Goal: Task Accomplishment & Management: Complete application form

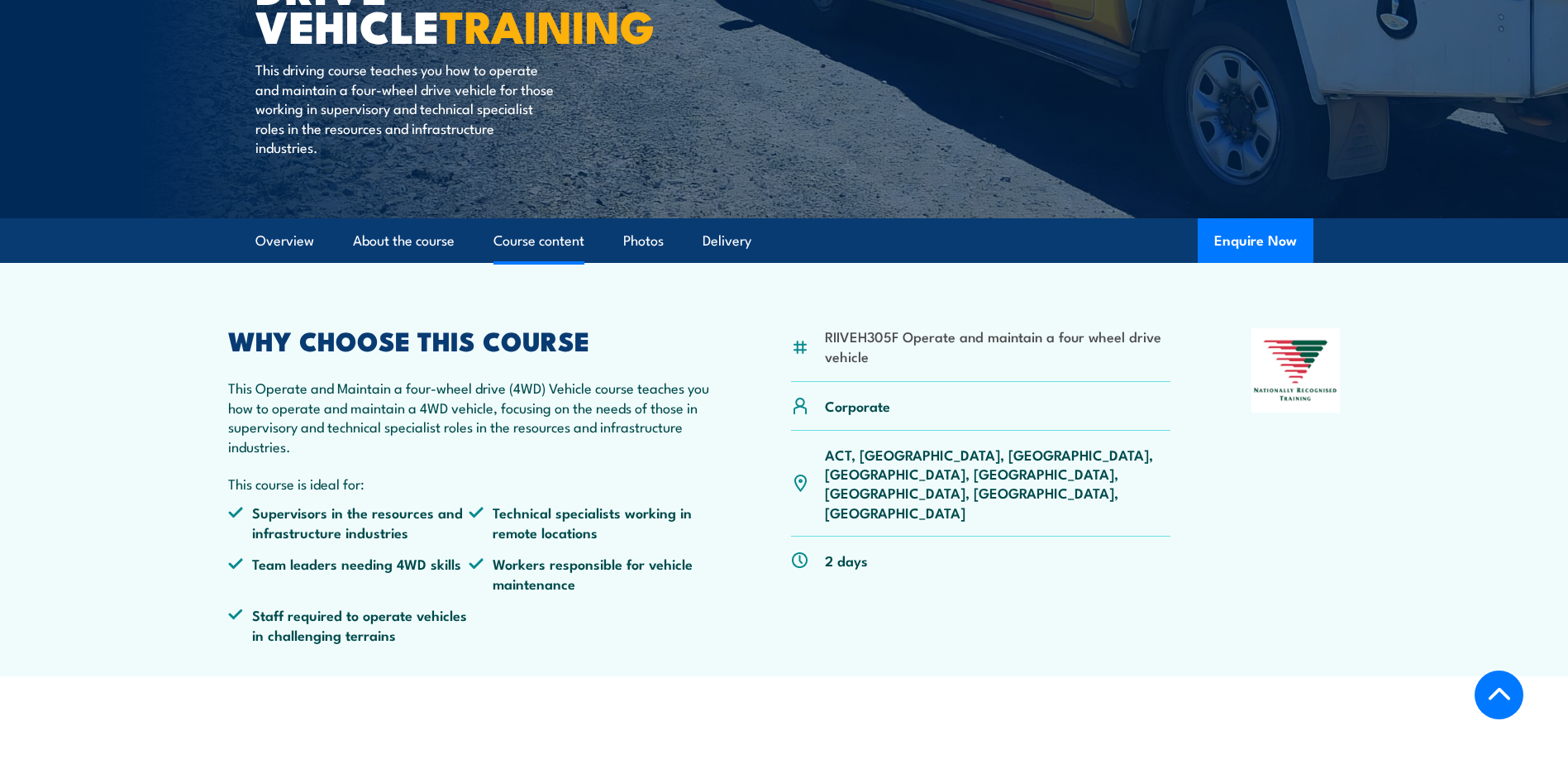
click at [536, 248] on link "Course content" at bounding box center [538, 241] width 91 height 44
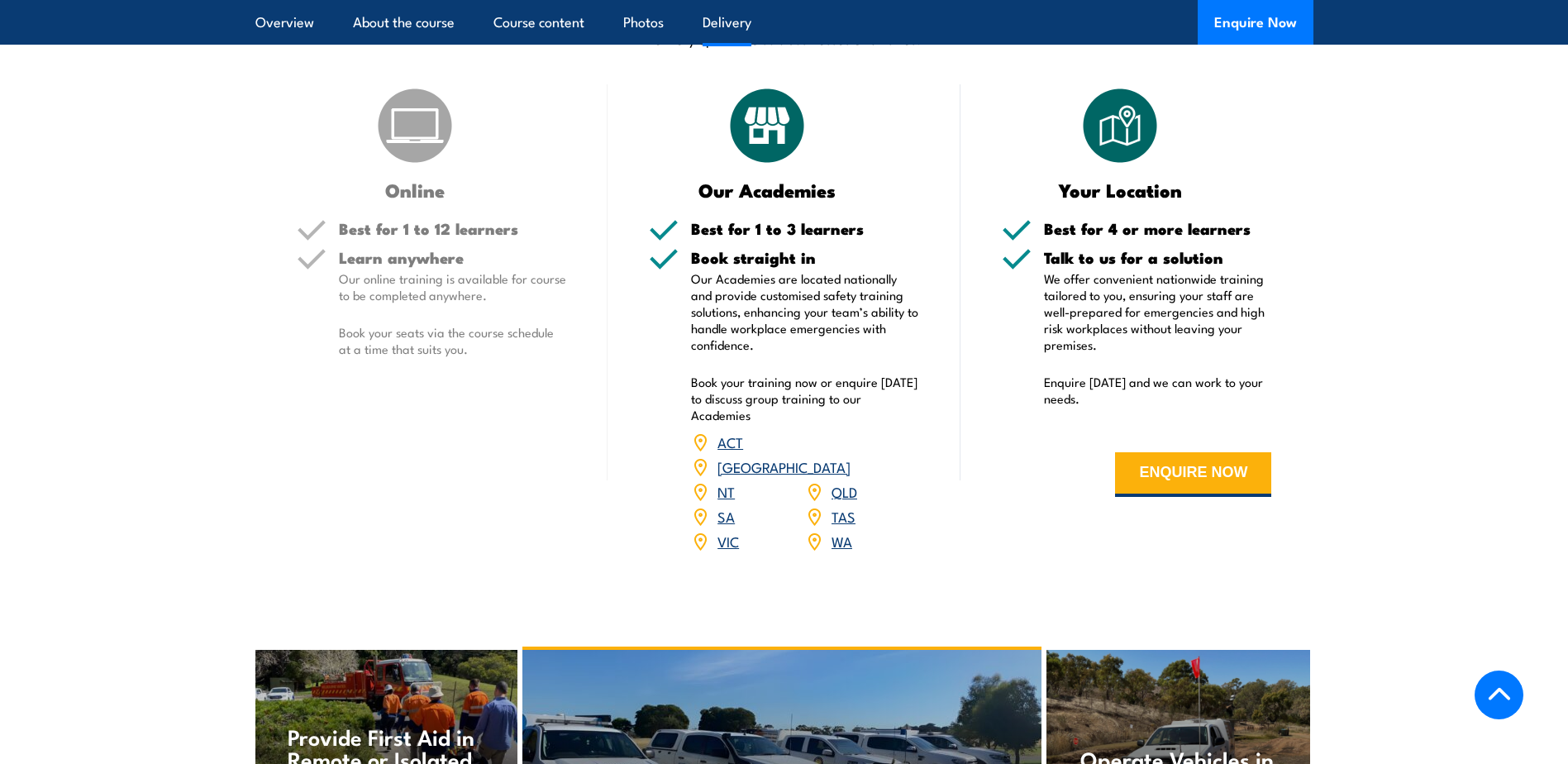
scroll to position [2078, 0]
click at [847, 530] on link "WA" at bounding box center [842, 540] width 20 height 20
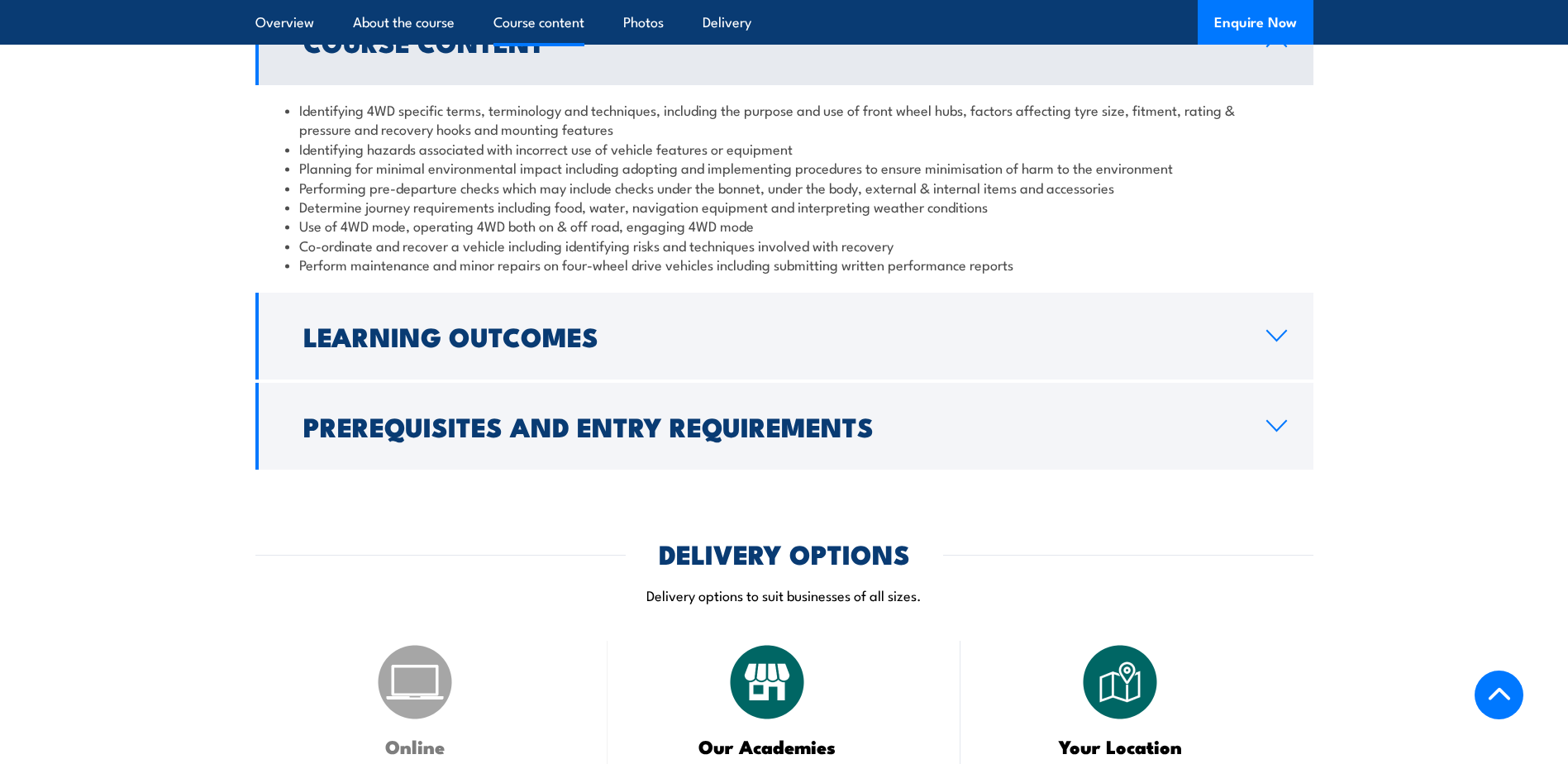
scroll to position [1406, 0]
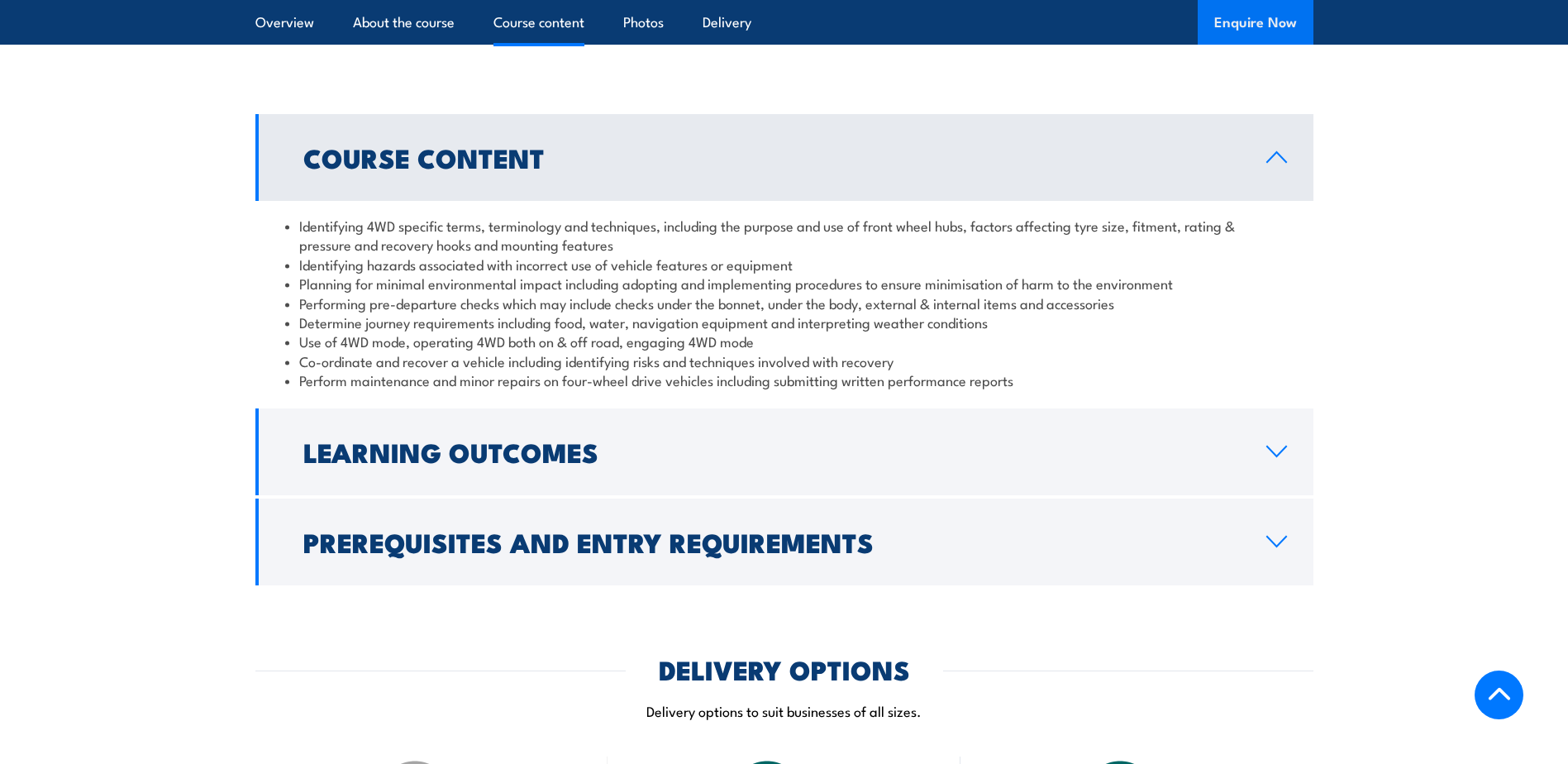
click at [1216, 26] on button "Enquire Now" at bounding box center [1255, 22] width 116 height 45
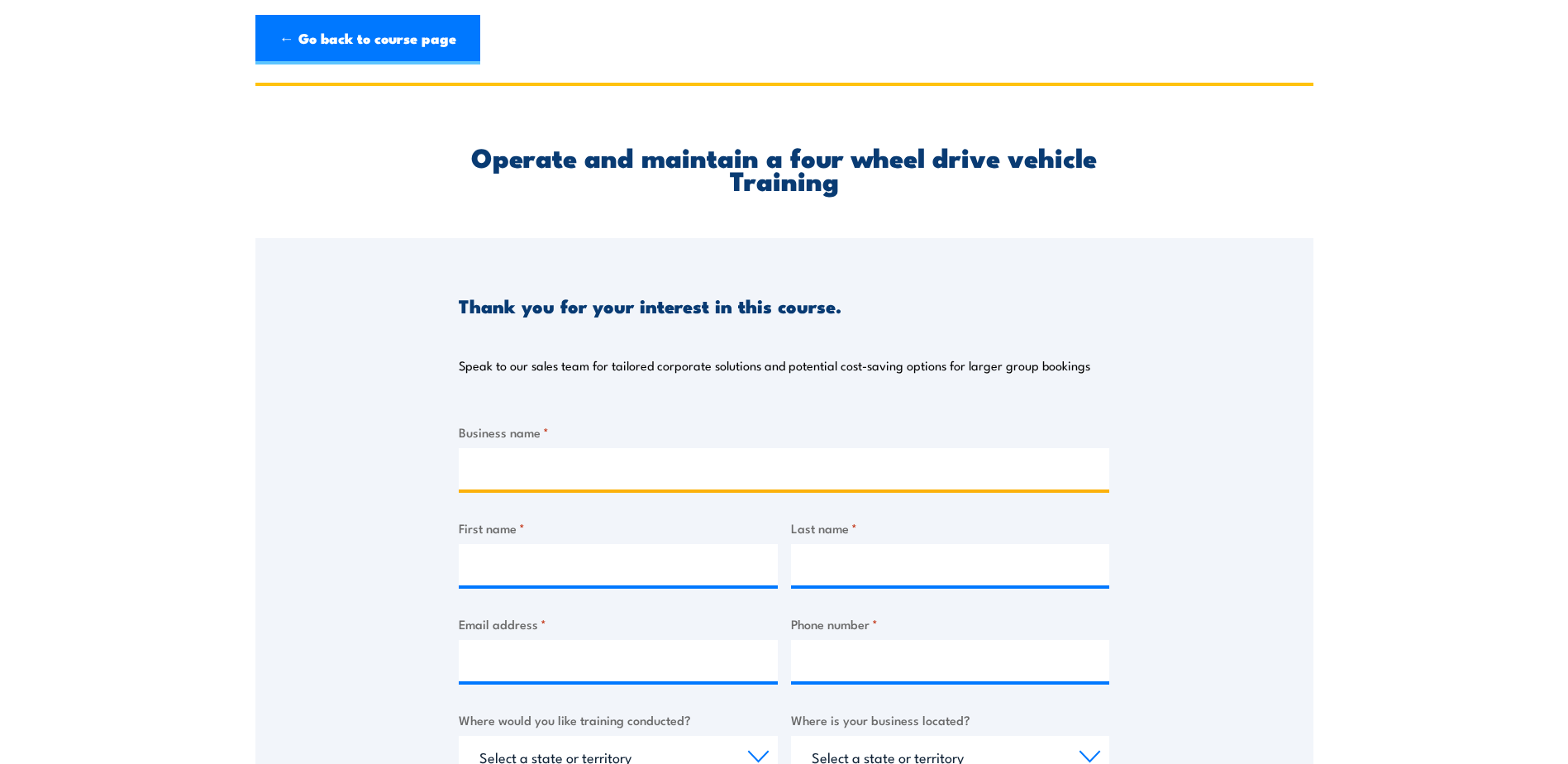
click at [506, 459] on input "Business name *" at bounding box center [783, 468] width 650 height 41
type input "Elec Power Technologies"
type input "Kirsty"
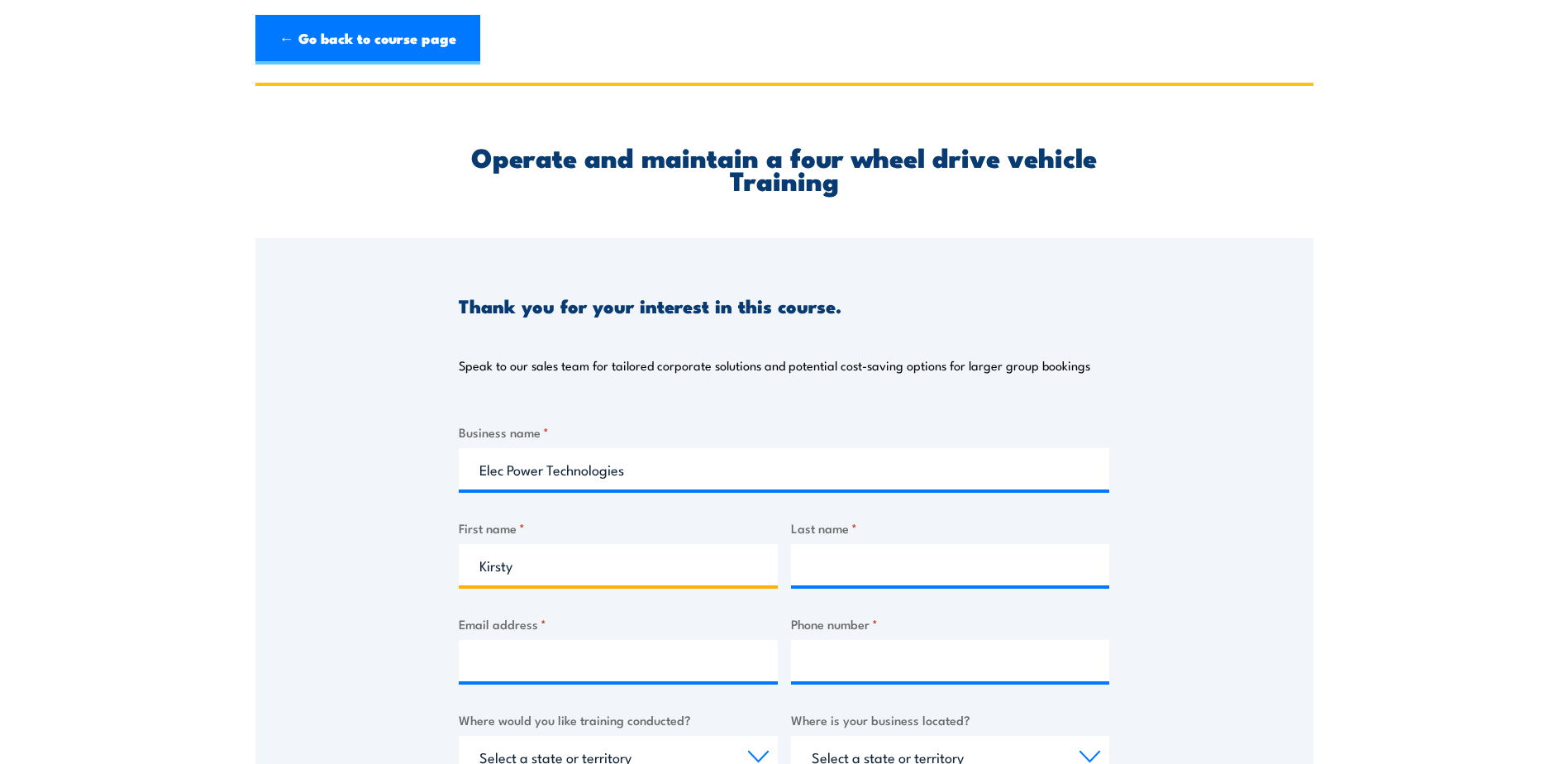
type input "[PERSON_NAME]"
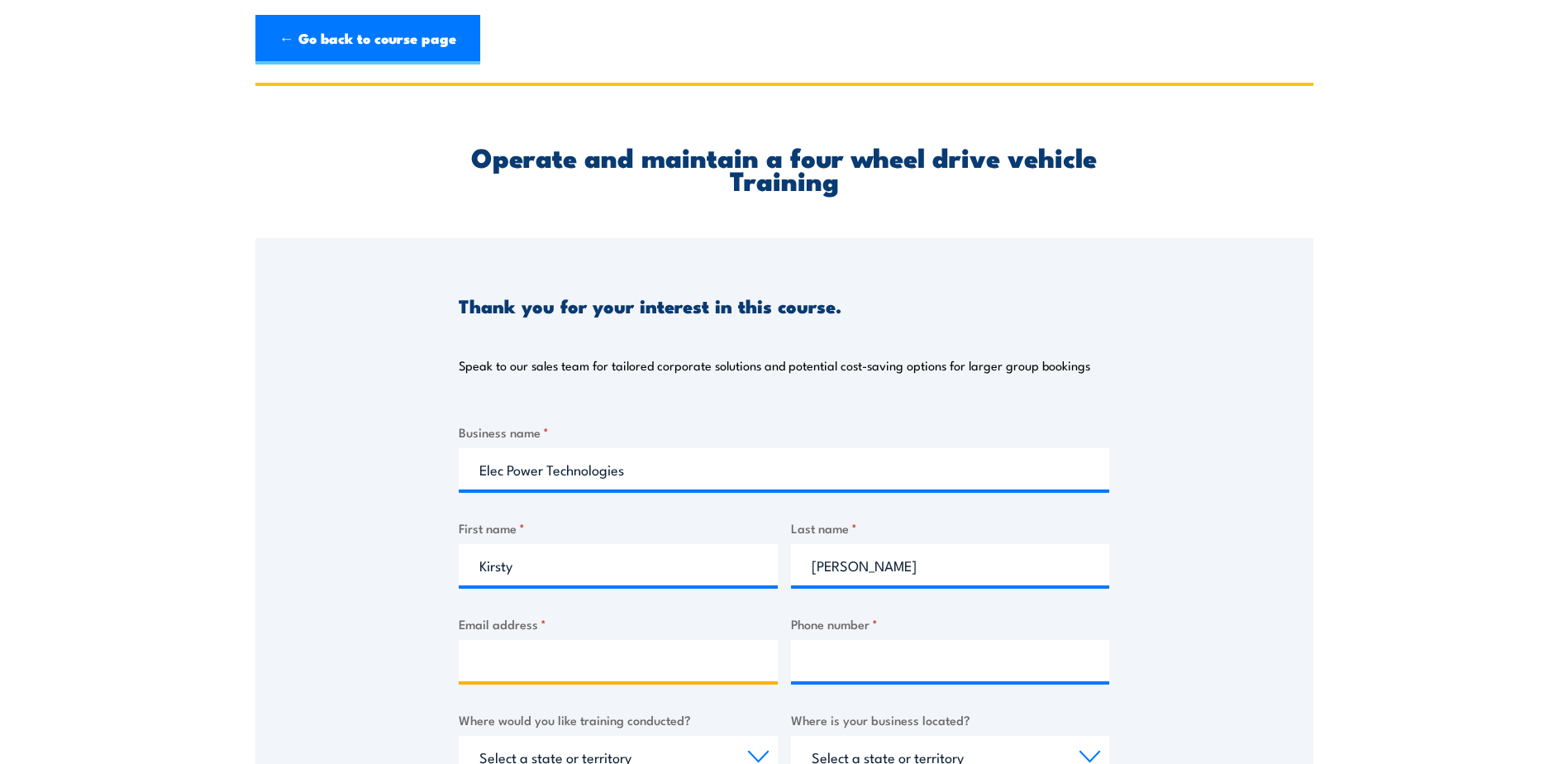
type input "[EMAIL_ADDRESS][DOMAIN_NAME]"
type input "0413068535"
select select "WA"
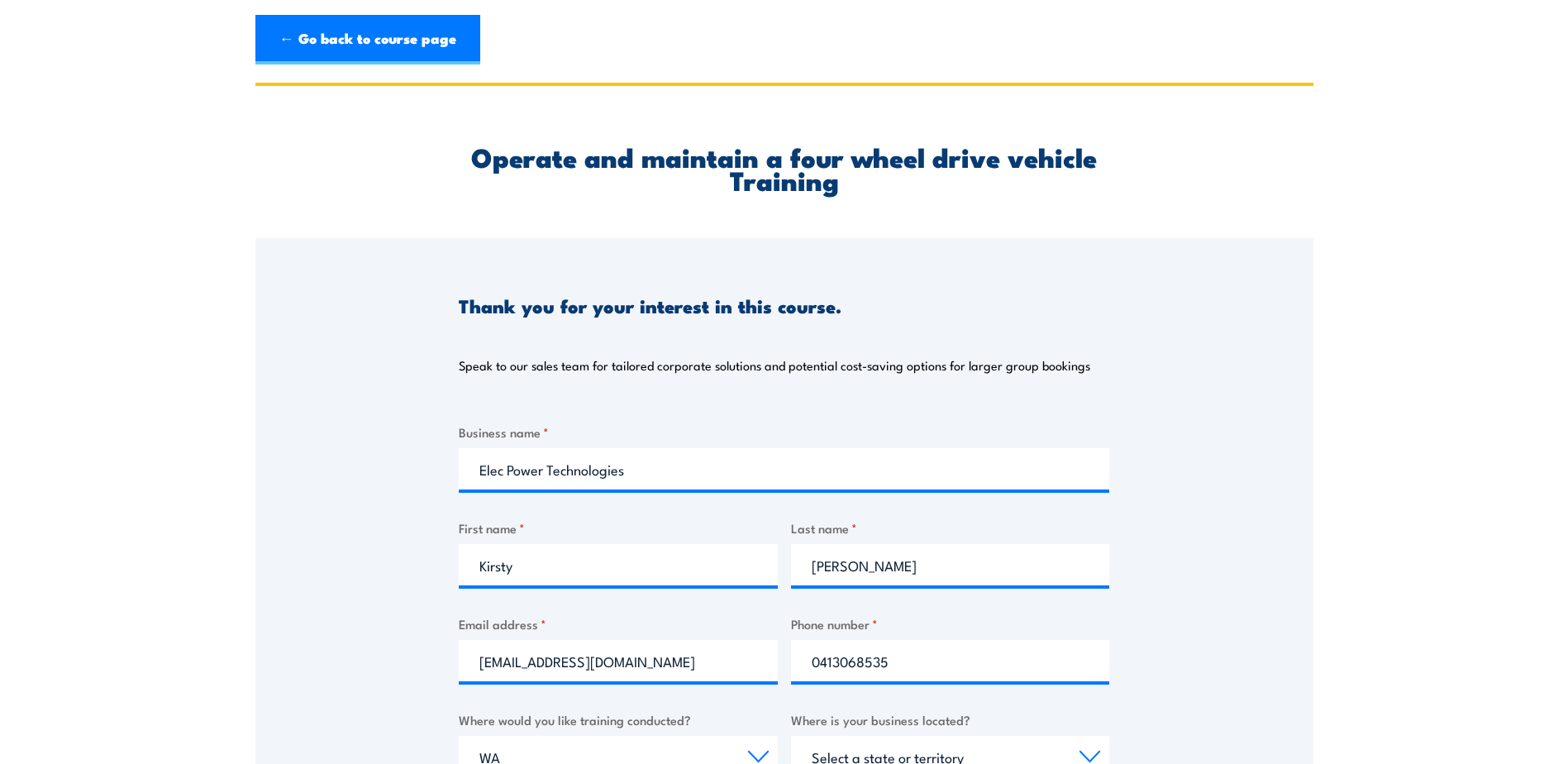
select select "WA"
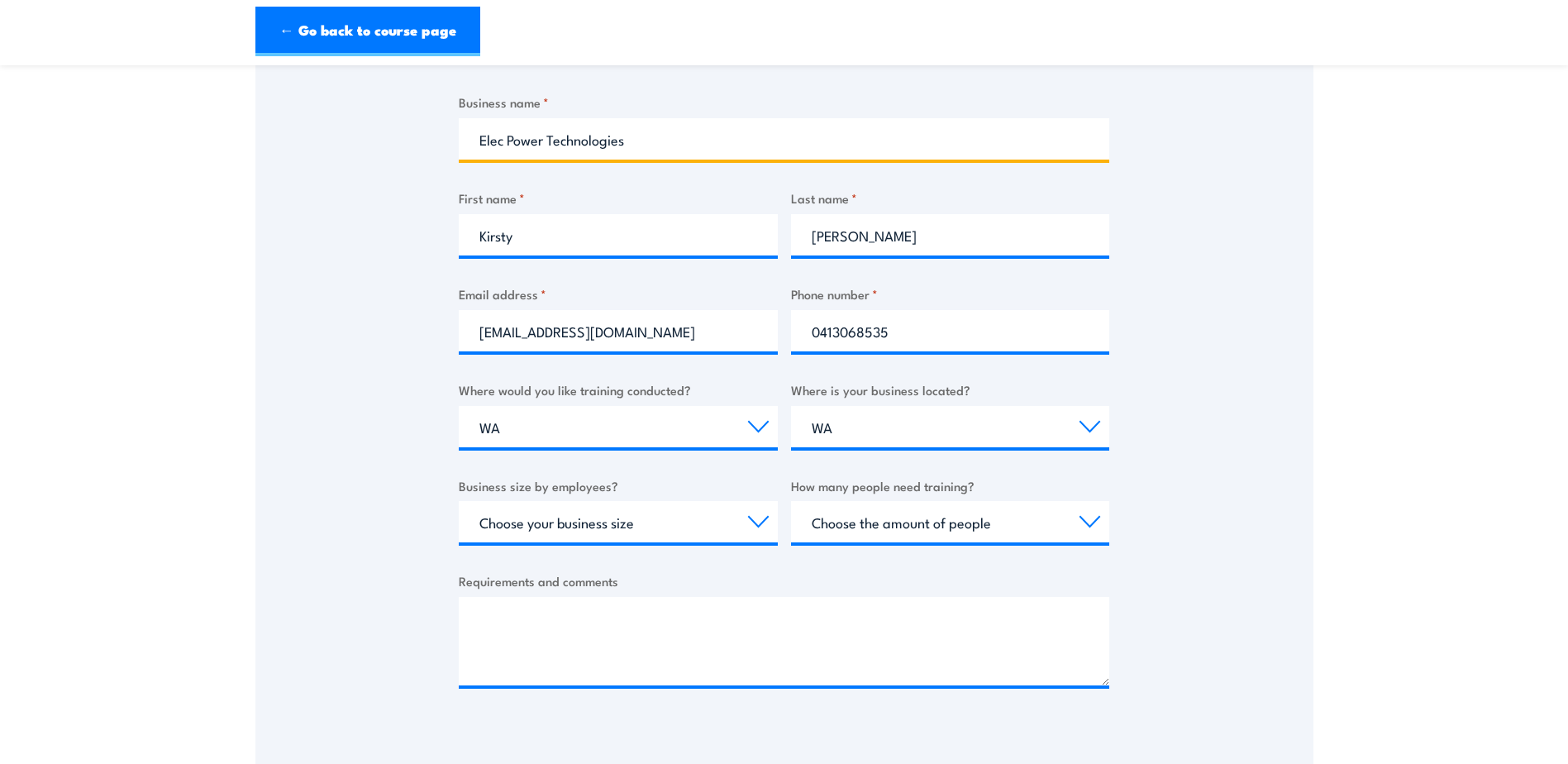
scroll to position [331, 0]
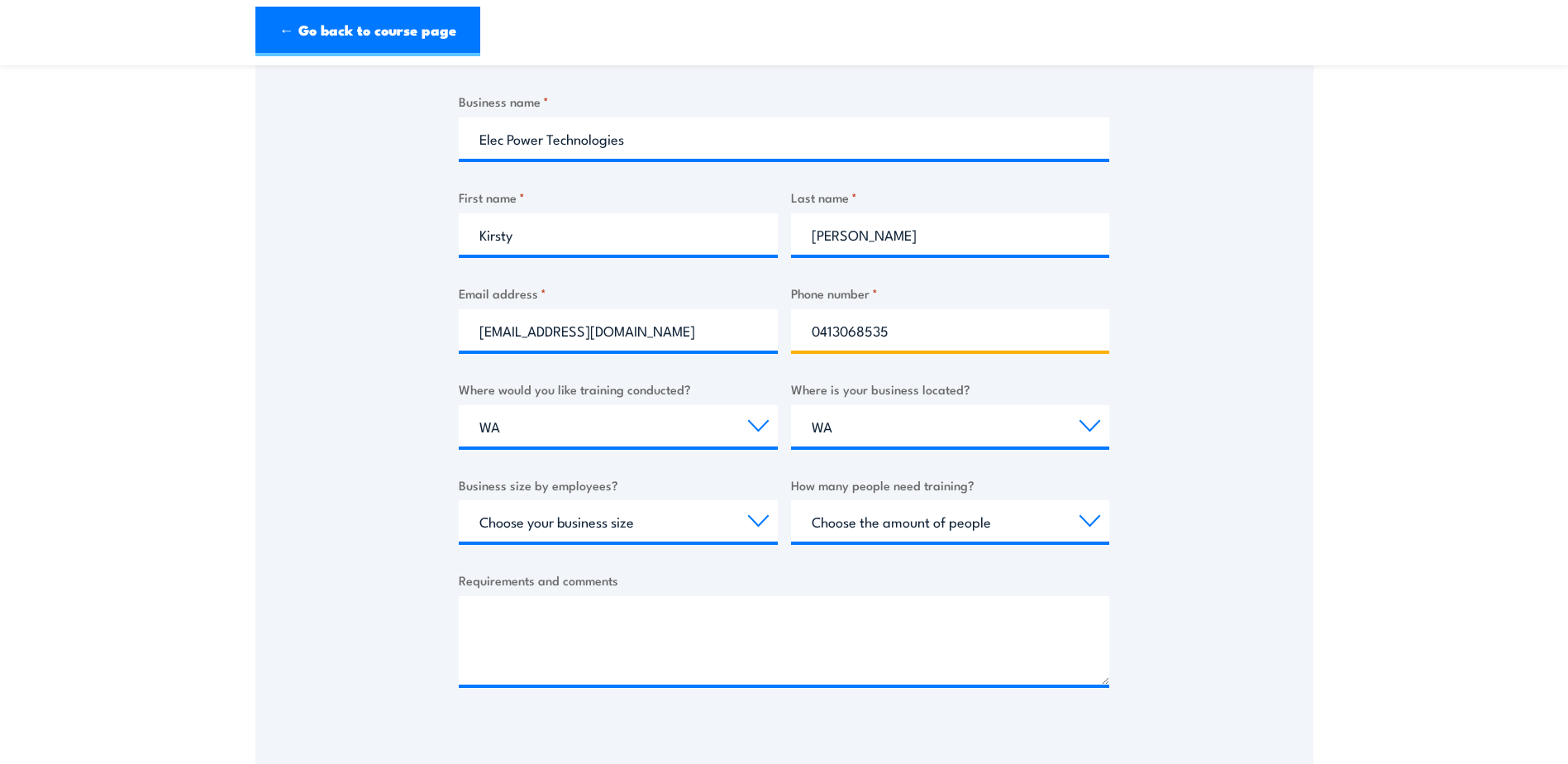
drag, startPoint x: 909, startPoint y: 342, endPoint x: 786, endPoint y: 338, distance: 123.1
click at [786, 338] on div "Business name * Elec Power Technologies First name * [PERSON_NAME] Last name * …" at bounding box center [783, 402] width 650 height 622
drag, startPoint x: 802, startPoint y: 333, endPoint x: 752, endPoint y: 333, distance: 50.0
click at [752, 333] on div "Business name * Elec Power Technologies First name * [PERSON_NAME] Last name * …" at bounding box center [783, 402] width 650 height 622
type input "0892031800"
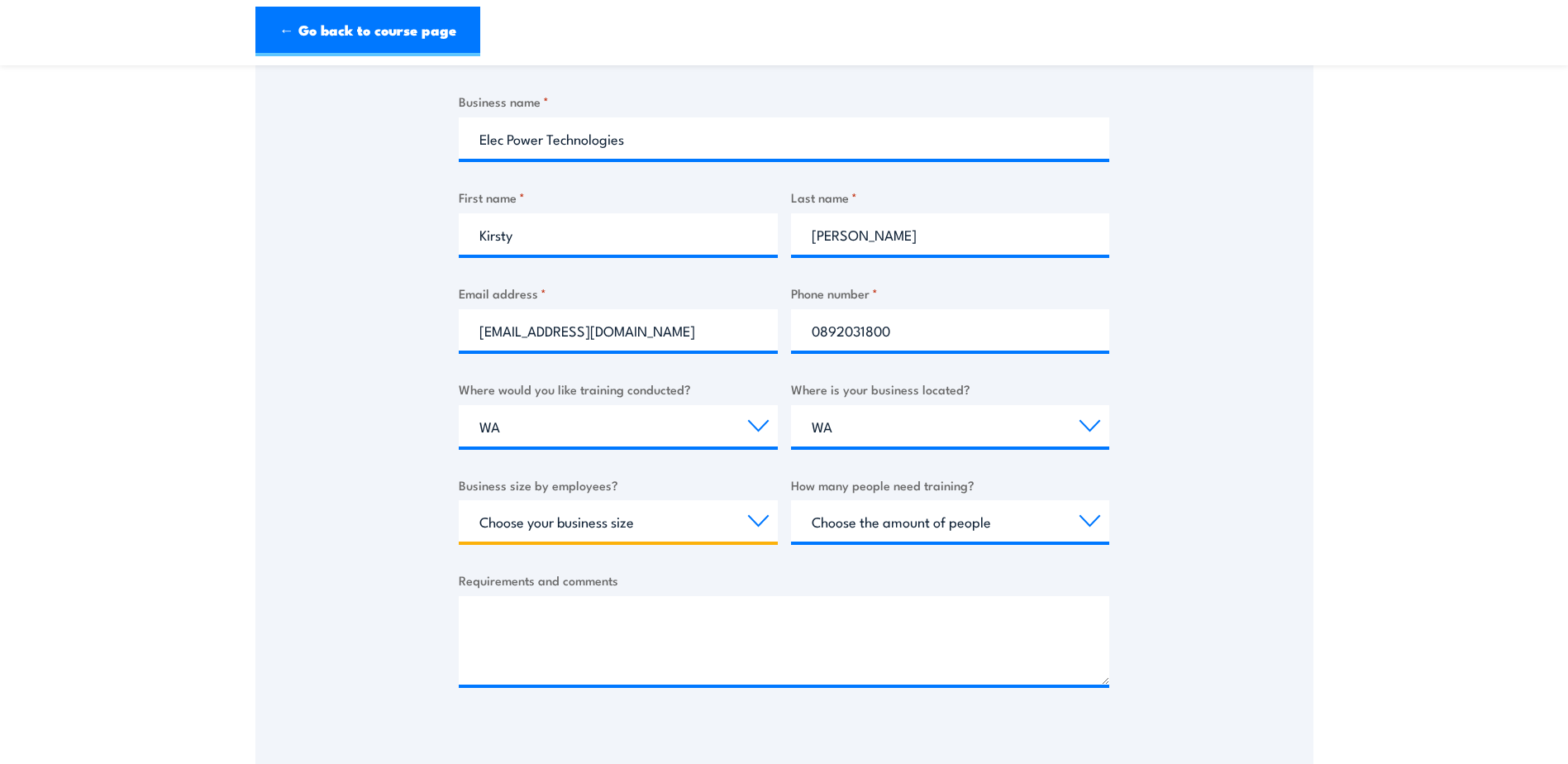
click at [588, 520] on select "Choose your business size 1 to 19 20 to 199 200+" at bounding box center [617, 521] width 319 height 41
click at [885, 596] on textarea "Requirements and comments" at bounding box center [783, 640] width 650 height 89
click at [576, 614] on textarea "Requirements and comments" at bounding box center [783, 640] width 650 height 89
paste textarea "Hi team We need a few of our team members who are attending BHP work sites in t…"
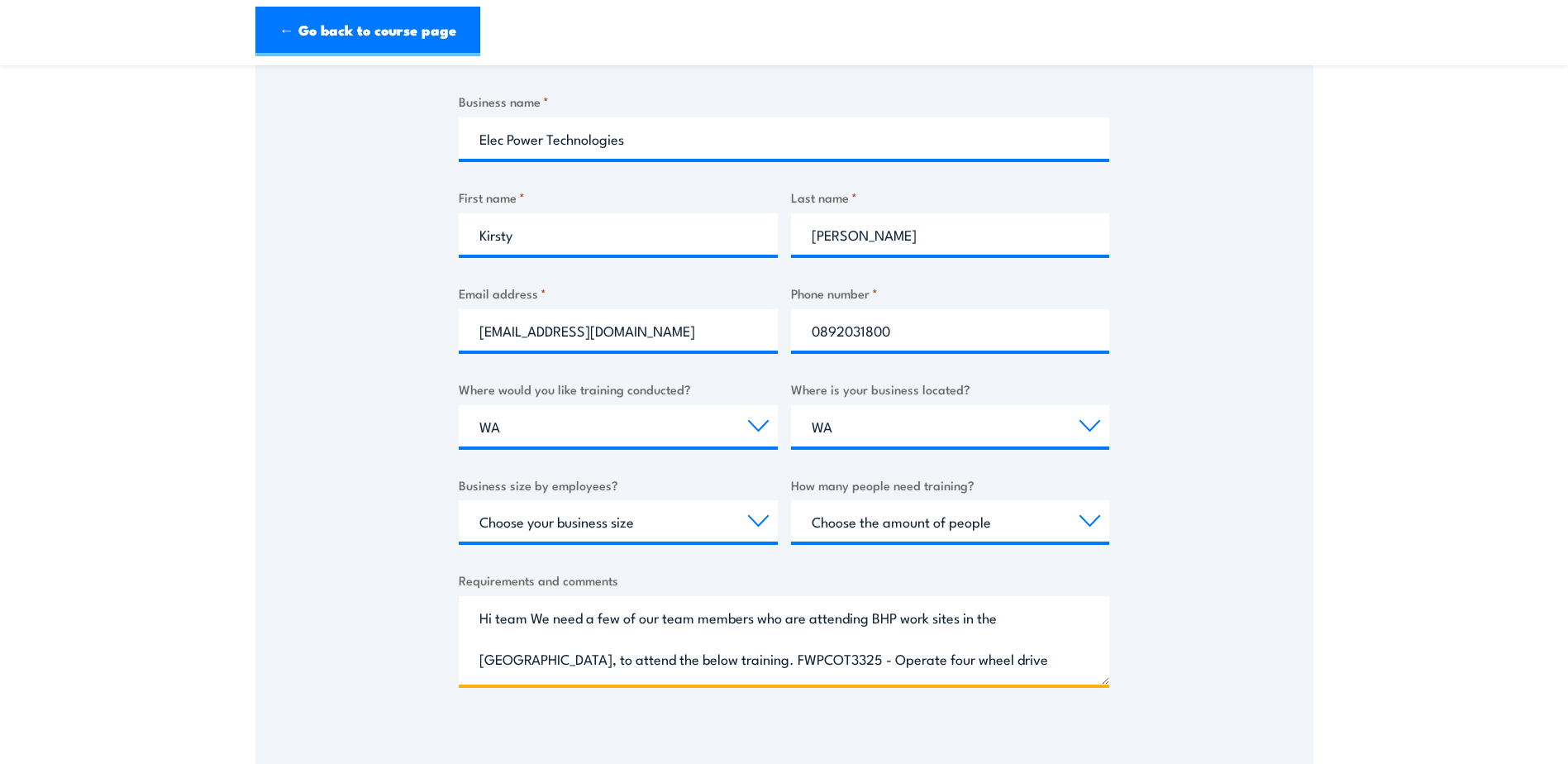
click at [529, 616] on textarea "Hi team We need a few of our team members who are attending BHP work sites in t…" at bounding box center [783, 640] width 650 height 89
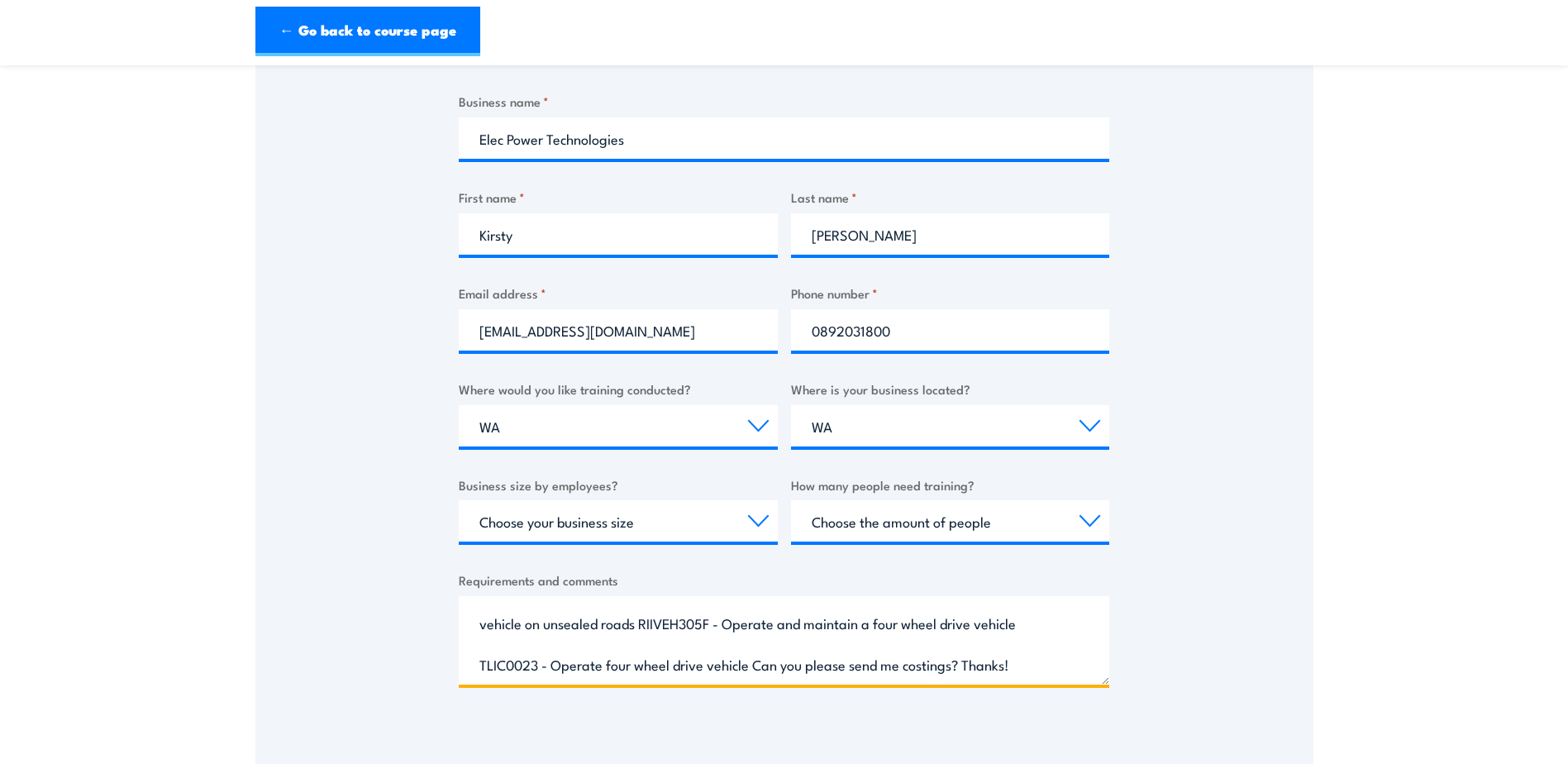
scroll to position [35, 0]
click at [642, 665] on textarea "Hi team We need a few of our team members who are attending BHP work sites in t…" at bounding box center [783, 640] width 650 height 89
click at [895, 624] on textarea "Hi team We need a few of our team members who are attending BHP work sites in t…" at bounding box center [783, 640] width 650 height 89
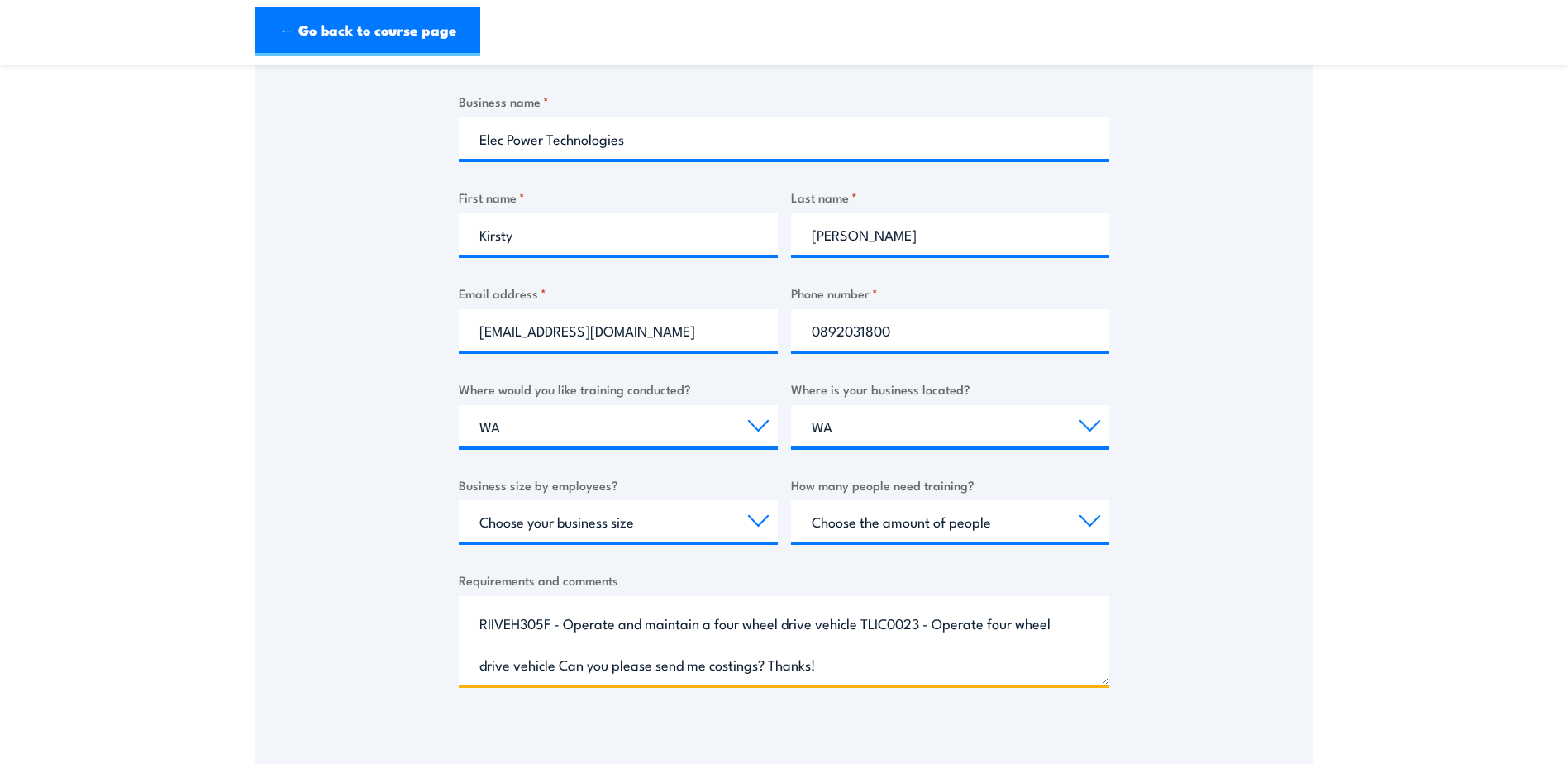
click at [863, 621] on textarea "Hi team We need a few of our team members who are attending BHP work sites in t…" at bounding box center [783, 640] width 650 height 89
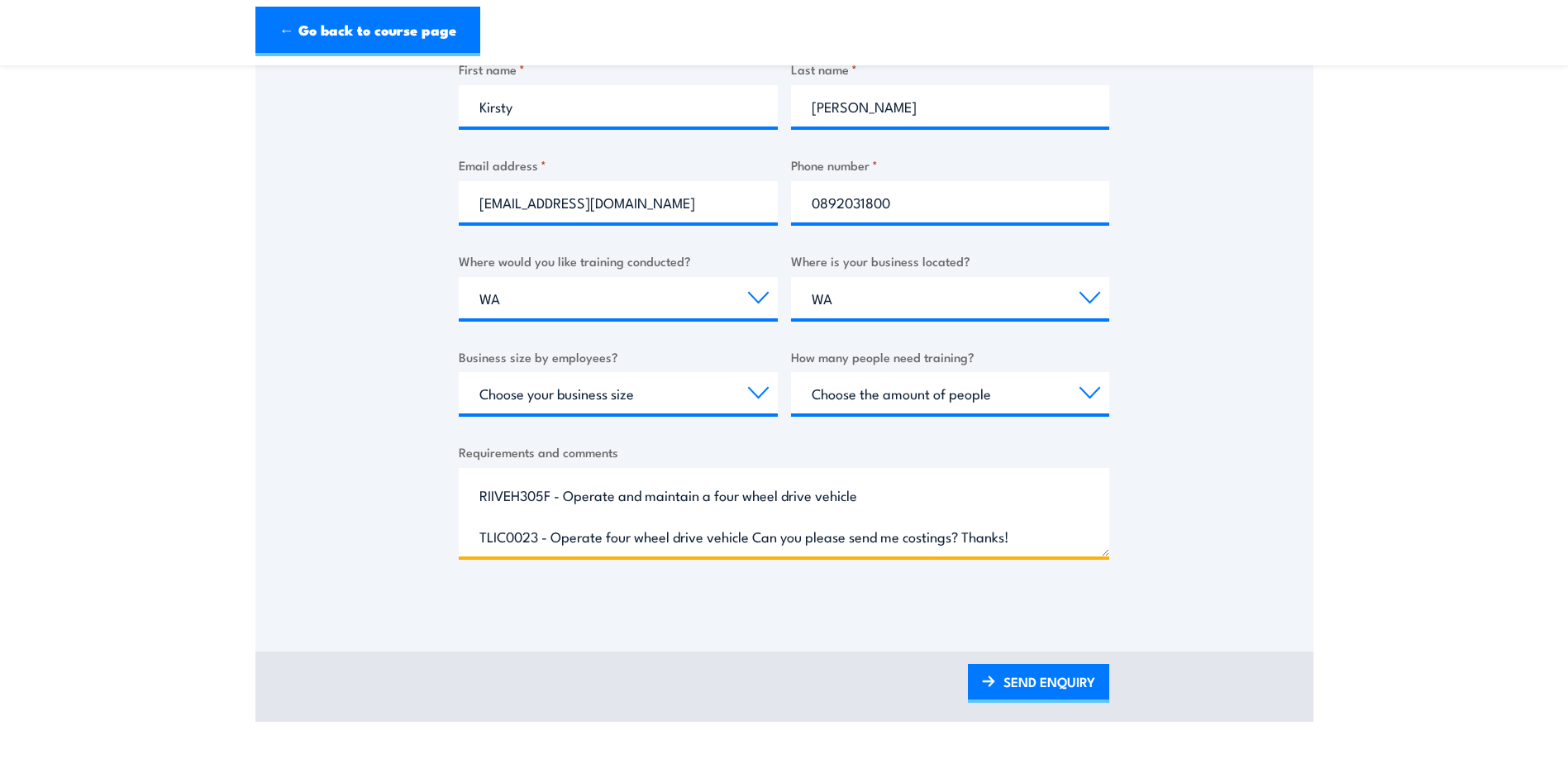
scroll to position [496, 0]
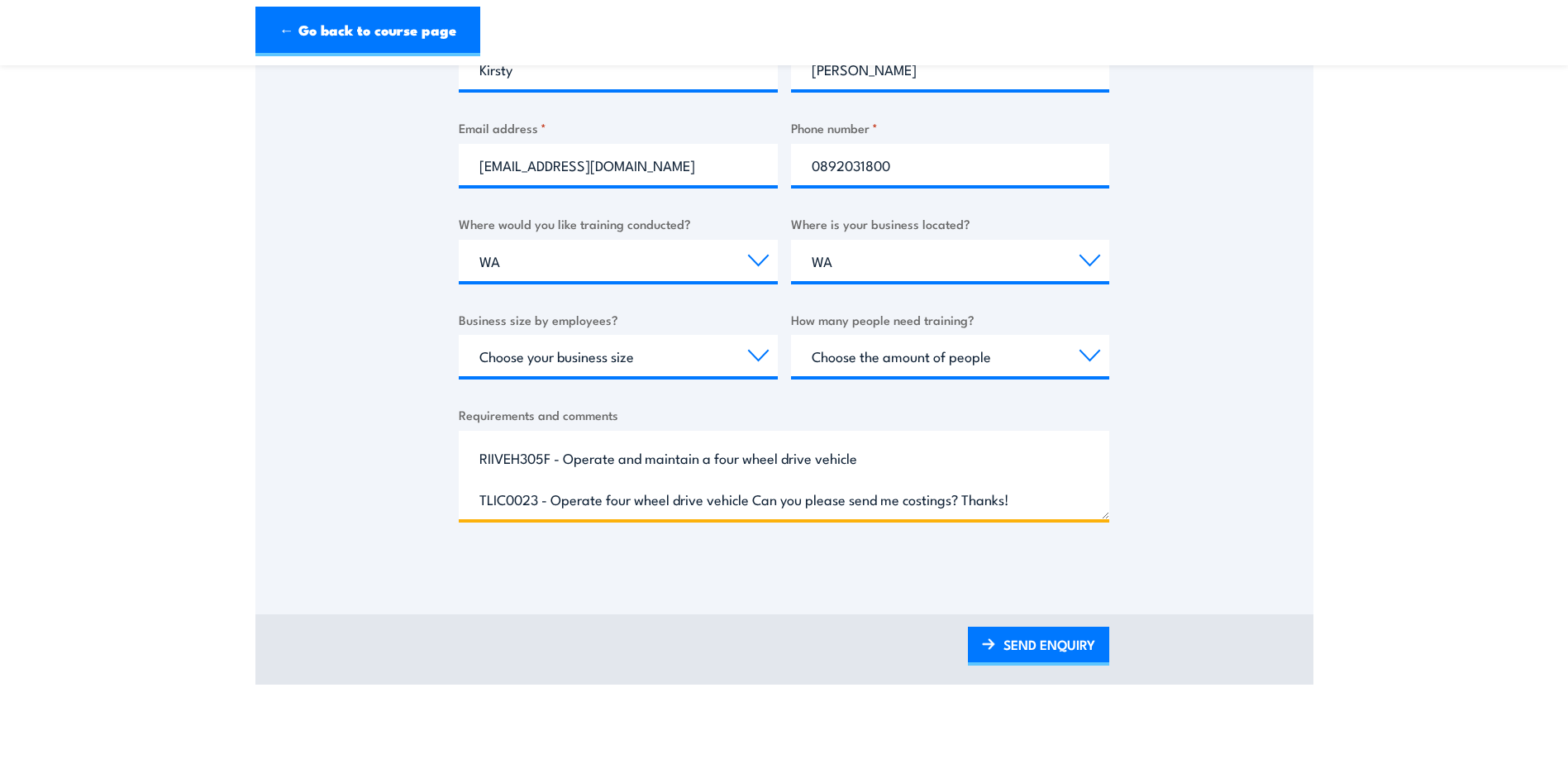
click at [804, 496] on textarea "Hi team We need a few of our team members who are attending BHP work sites in t…" at bounding box center [783, 475] width 650 height 89
click at [754, 502] on textarea "Hi team We need a few of our team members who are attending BHP work sites in t…" at bounding box center [783, 475] width 650 height 89
type textarea "Hi team We need a few of our team members who are attending BHP work sites in t…"
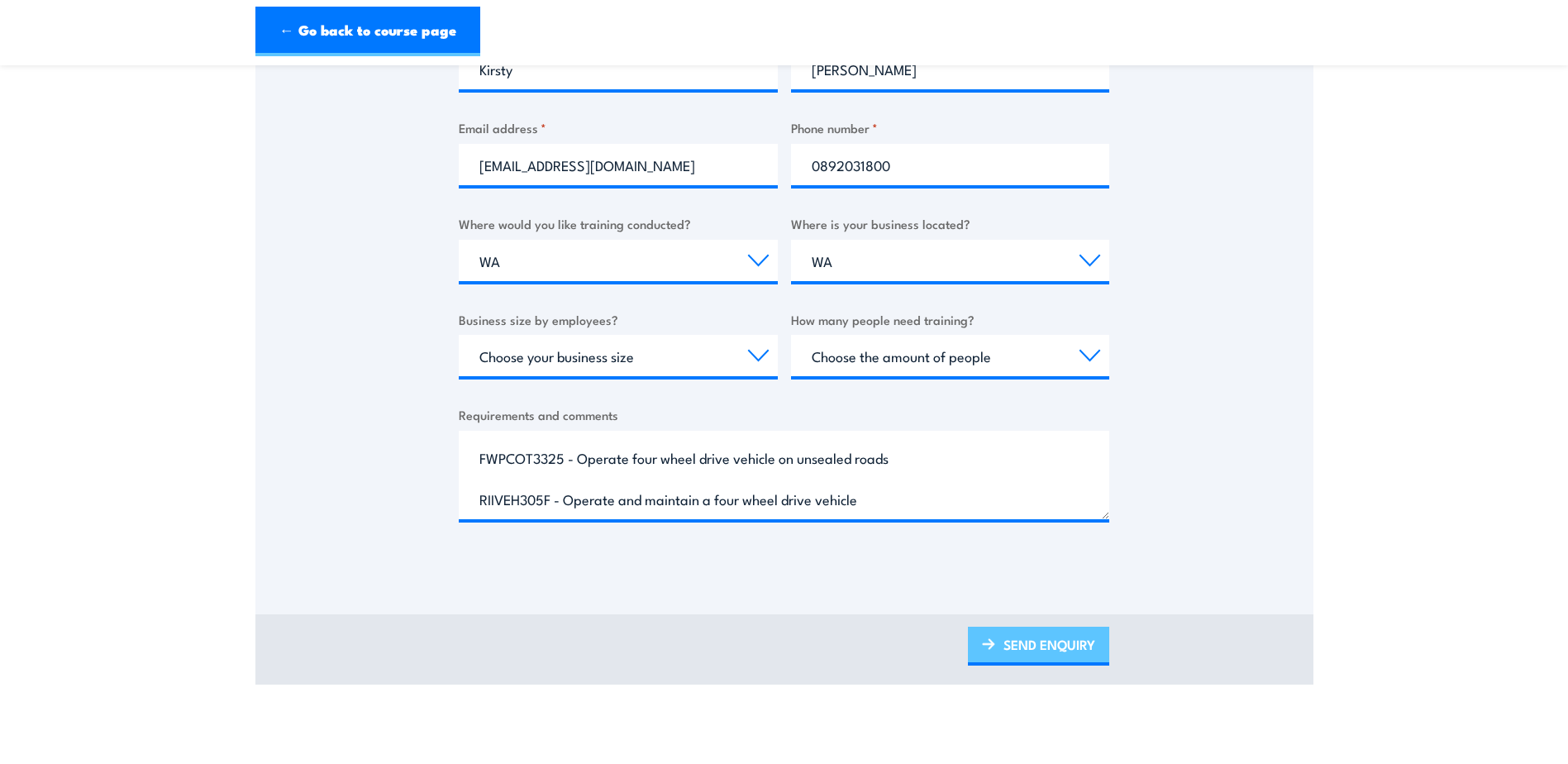
click at [1041, 646] on link "SEND ENQUIRY" at bounding box center [1038, 646] width 141 height 39
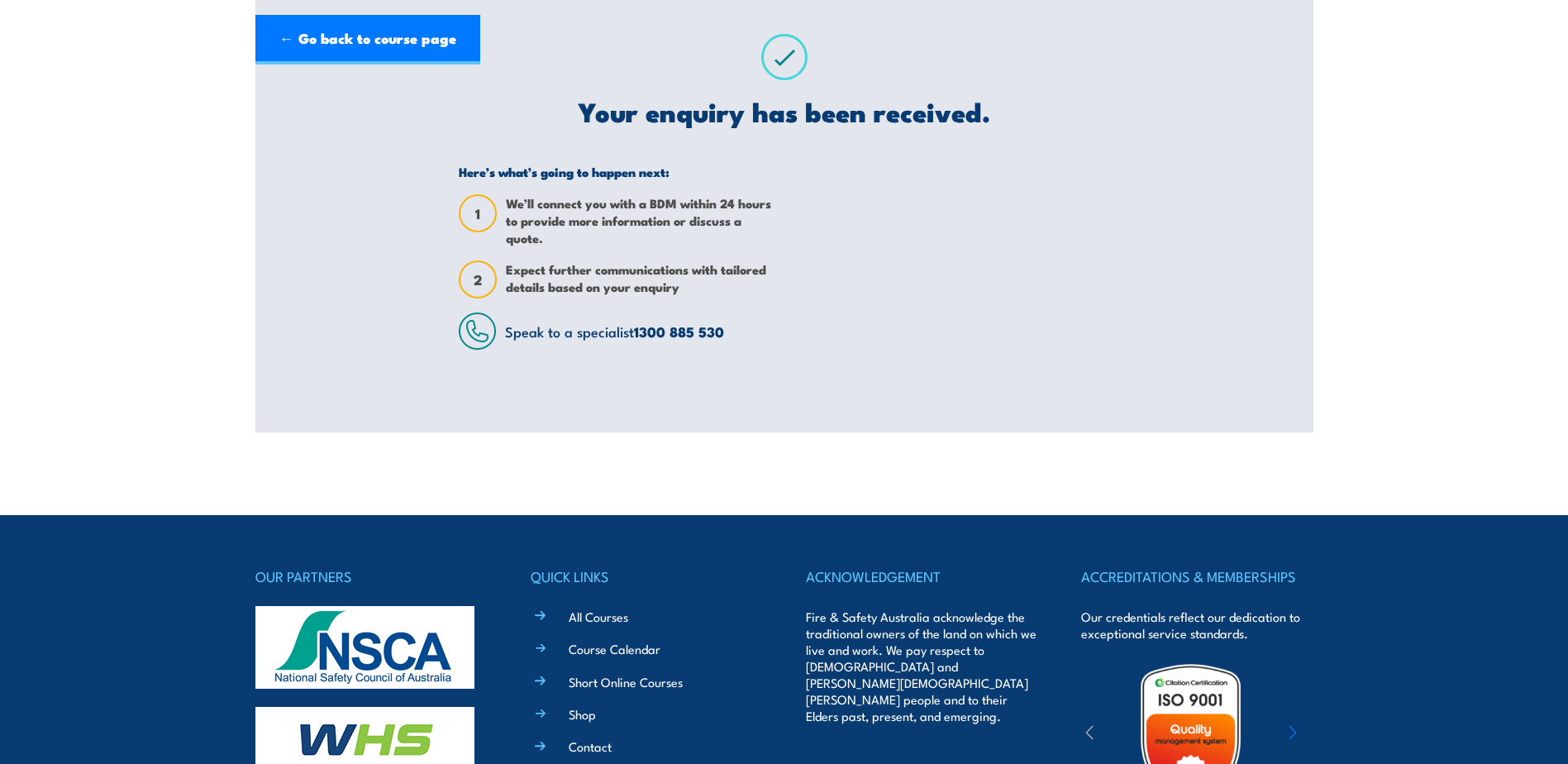
scroll to position [0, 0]
